Goal: Task Accomplishment & Management: Manage account settings

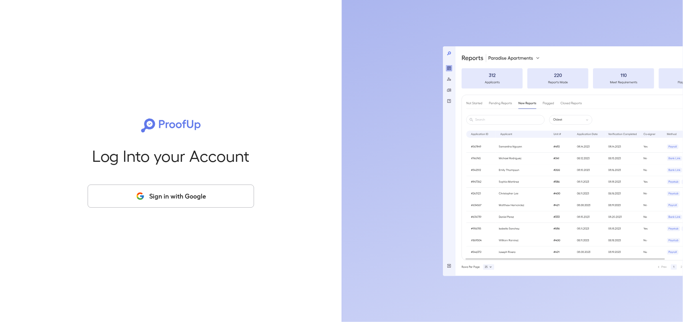
click at [194, 199] on button "Sign in with Google" at bounding box center [171, 196] width 166 height 23
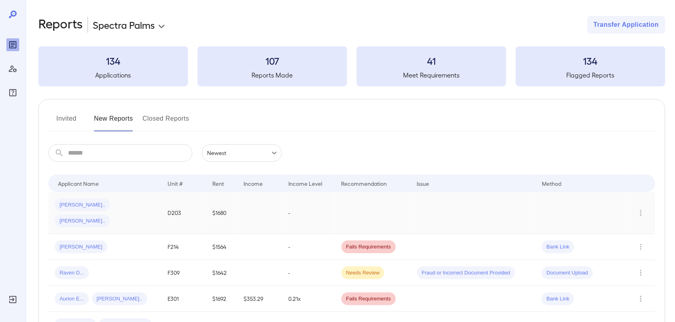
click at [66, 206] on span "[PERSON_NAME].." at bounding box center [82, 206] width 55 height 8
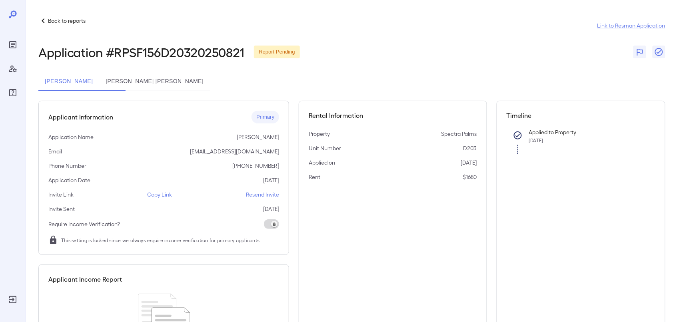
click at [265, 193] on p "Resend Invite" at bounding box center [262, 195] width 33 height 8
click at [154, 194] on p "Copy Link" at bounding box center [160, 195] width 25 height 8
click at [67, 19] on p "Back to reports" at bounding box center [67, 21] width 38 height 8
